Goal: Use online tool/utility: Utilize a website feature to perform a specific function

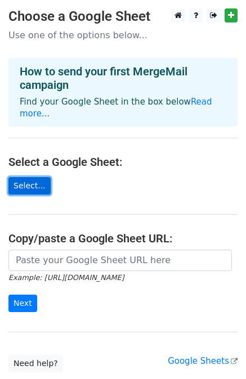
click at [28, 177] on link "Select..." at bounding box center [29, 185] width 42 height 17
click at [34, 177] on link "Select..." at bounding box center [29, 185] width 42 height 17
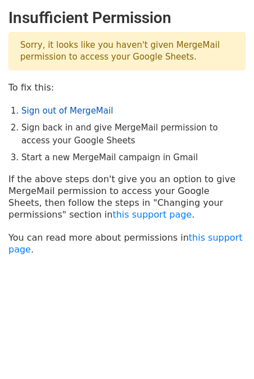
click at [80, 109] on link "Sign out of MergeMail" at bounding box center [67, 111] width 92 height 10
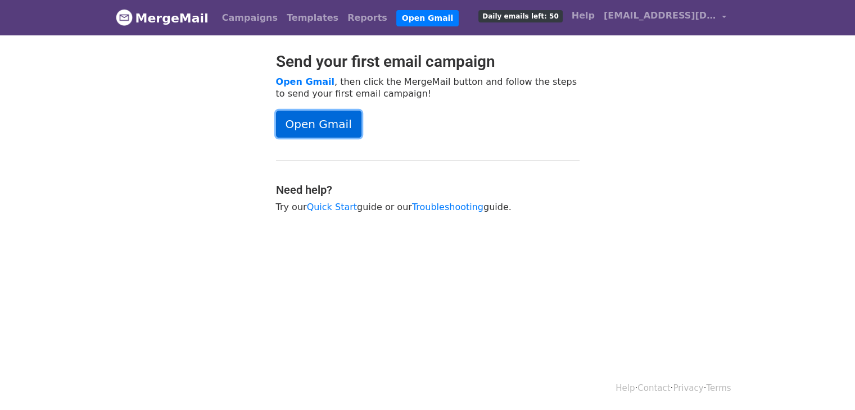
click at [335, 115] on link "Open Gmail" at bounding box center [318, 124] width 85 height 27
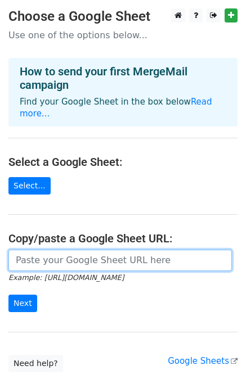
click at [77, 254] on input "url" at bounding box center [119, 260] width 223 height 21
paste input "https://docs.google.com/spreadsheets/d/1z_8dLDYMmhff9_JoyUnBjyXgnvv3gwpsvTaoPJl…"
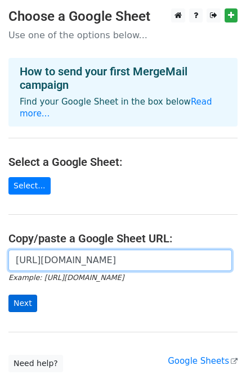
type input "https://docs.google.com/spreadsheets/d/1z_8dLDYMmhff9_JoyUnBjyXgnvv3gwpsvTaoPJl…"
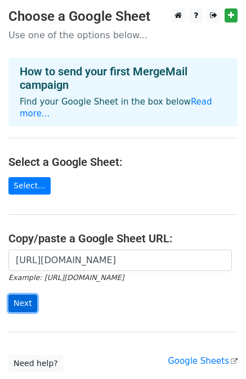
scroll to position [0, 0]
click at [26, 295] on input "Next" at bounding box center [22, 303] width 29 height 17
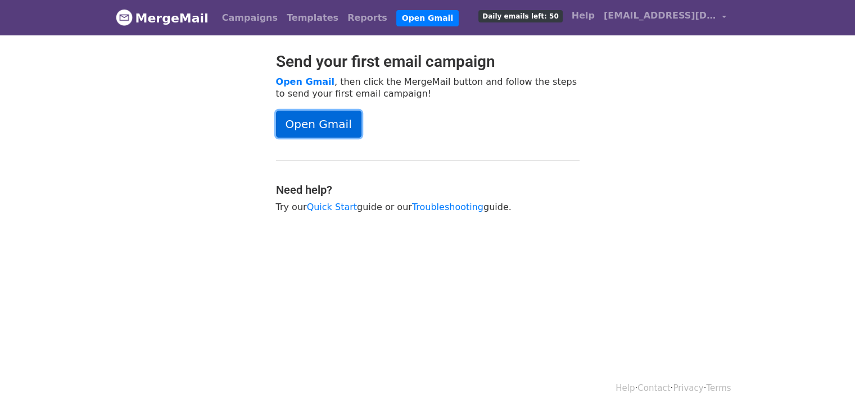
click at [296, 125] on link "Open Gmail" at bounding box center [318, 124] width 85 height 27
click at [321, 123] on link "Open Gmail" at bounding box center [318, 124] width 85 height 27
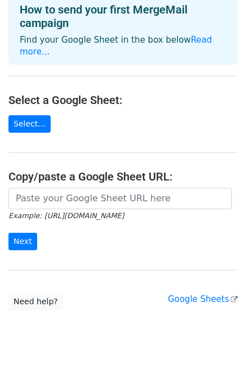
scroll to position [70, 0]
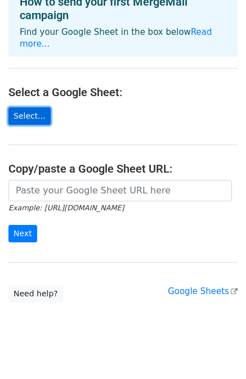
click at [29, 107] on link "Select..." at bounding box center [29, 115] width 42 height 17
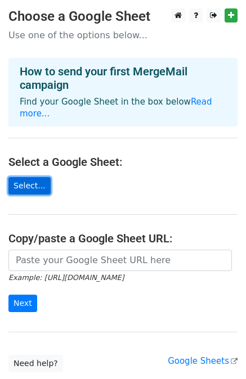
click at [29, 177] on link "Select..." at bounding box center [29, 185] width 42 height 17
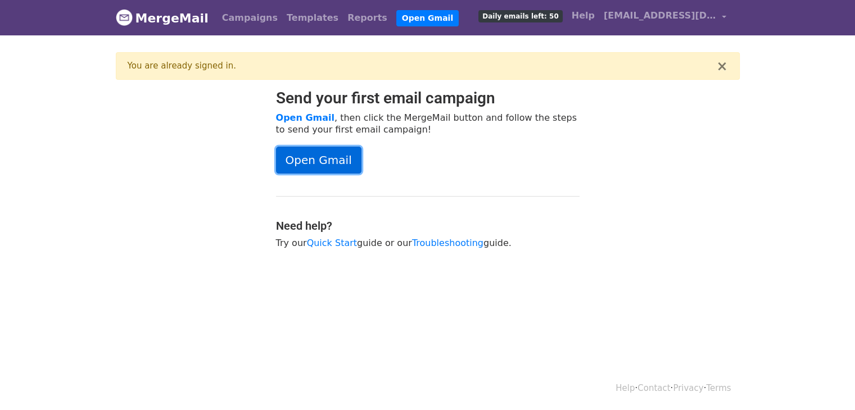
click at [323, 164] on link "Open Gmail" at bounding box center [318, 160] width 85 height 27
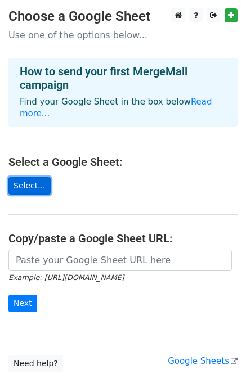
click at [28, 177] on link "Select..." at bounding box center [29, 185] width 42 height 17
